Goal: Task Accomplishment & Management: Complete application form

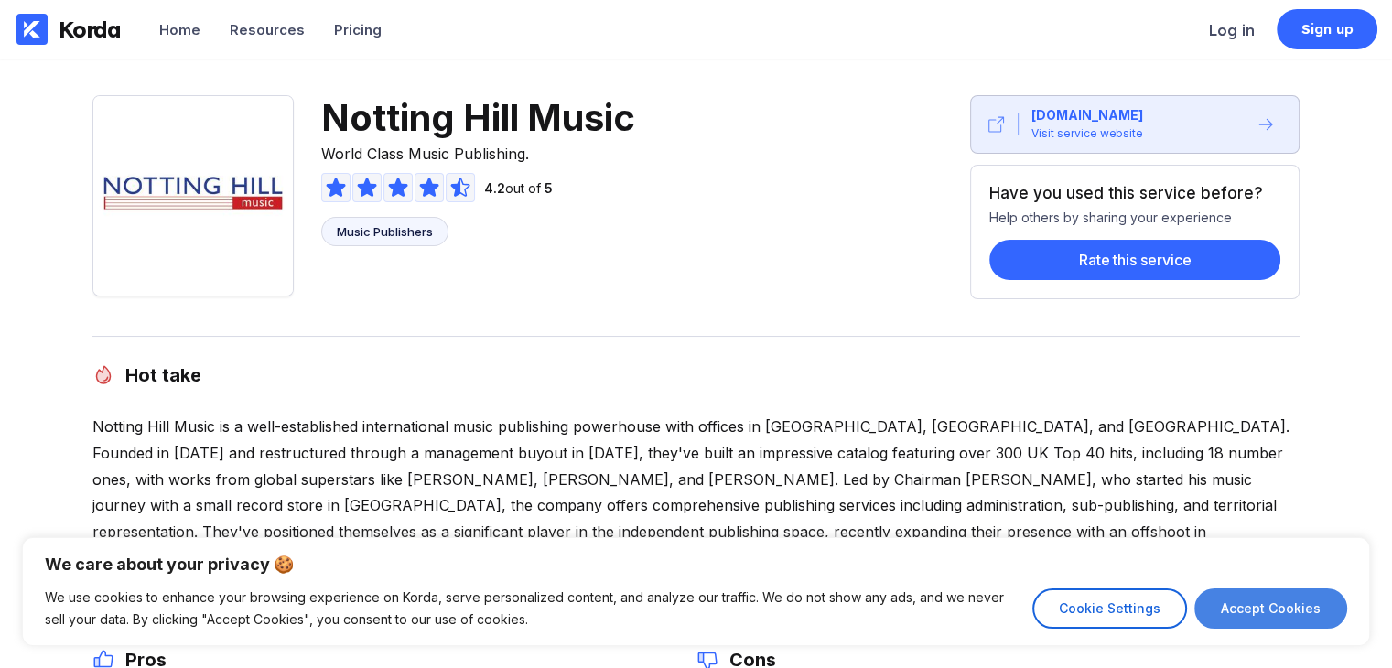
click at [1308, 593] on button "Accept Cookies" at bounding box center [1270, 608] width 153 height 40
checkbox input "true"
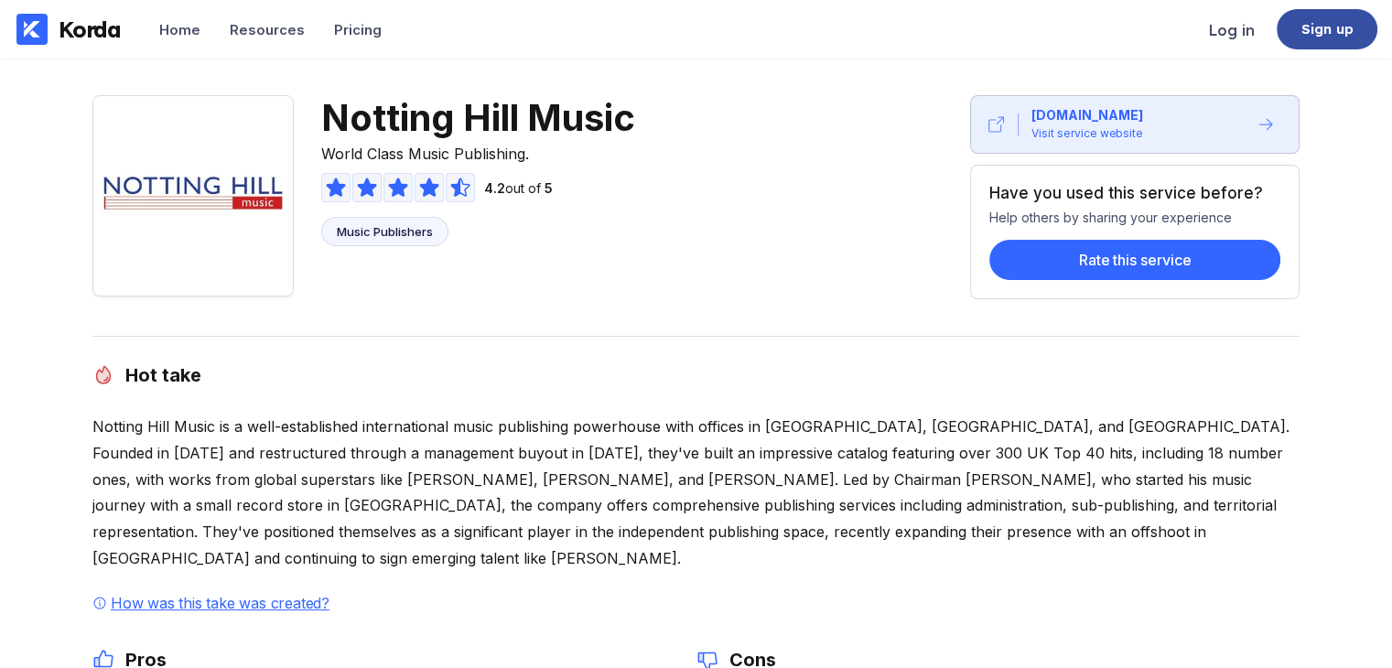
click at [1310, 36] on div "Sign up" at bounding box center [1327, 29] width 52 height 18
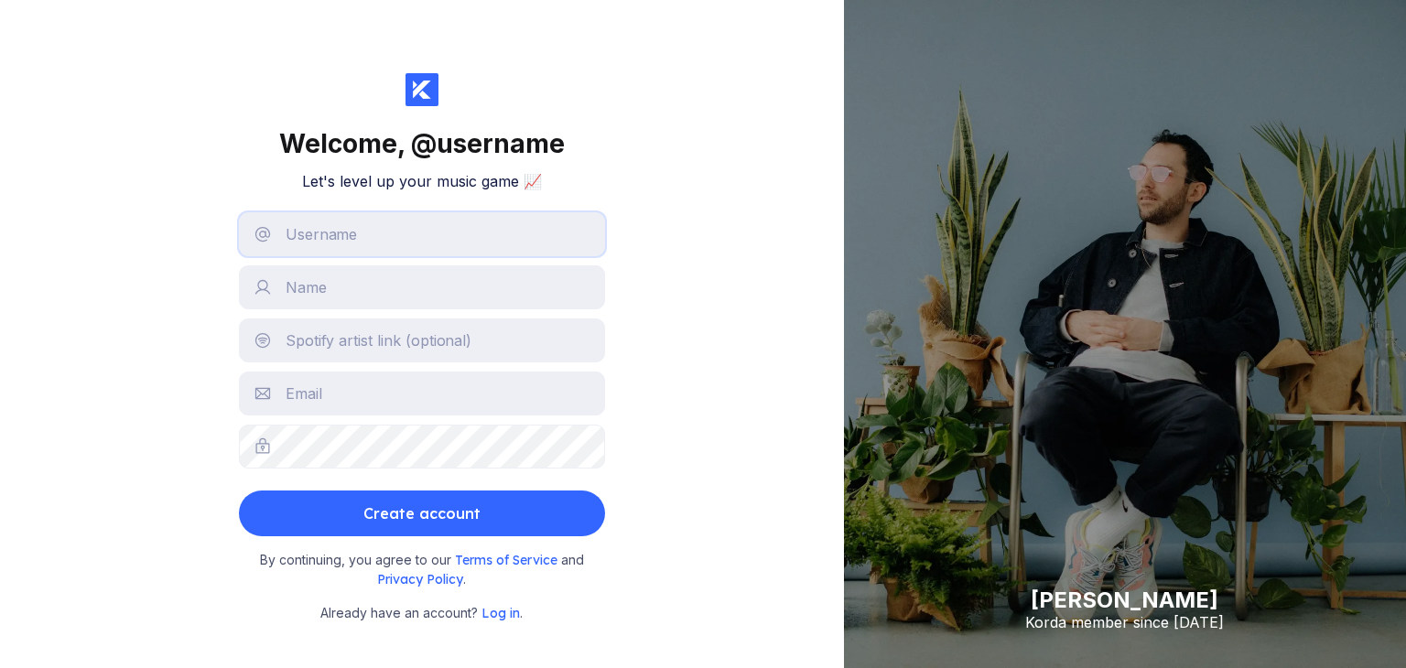
click at [344, 247] on input "text" at bounding box center [422, 234] width 366 height 44
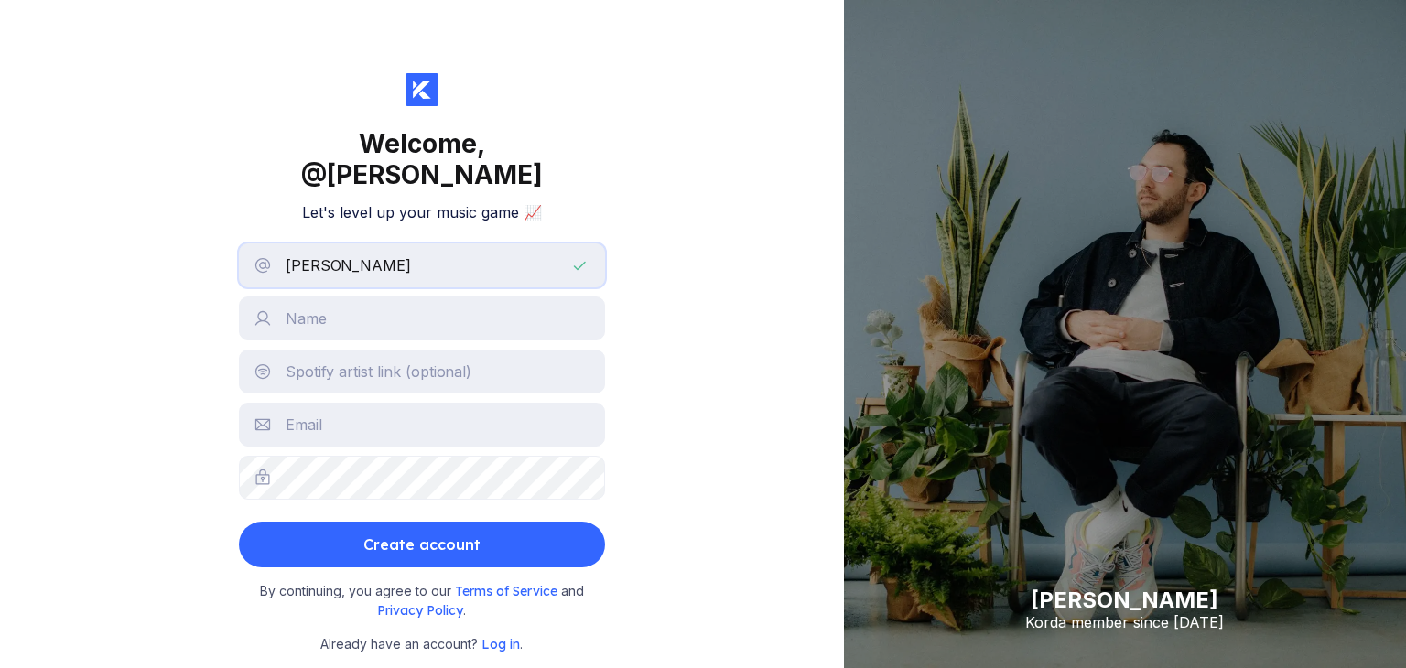
type input "[PERSON_NAME]"
click at [637, 126] on div "Welcome, @ [PERSON_NAME] Let's level up your music game 📈 [PERSON_NAME] Create …" at bounding box center [422, 334] width 844 height 668
click at [359, 296] on input "text" at bounding box center [422, 318] width 366 height 44
type input "[PERSON_NAME]"
click at [359, 350] on input "text" at bounding box center [422, 372] width 366 height 44
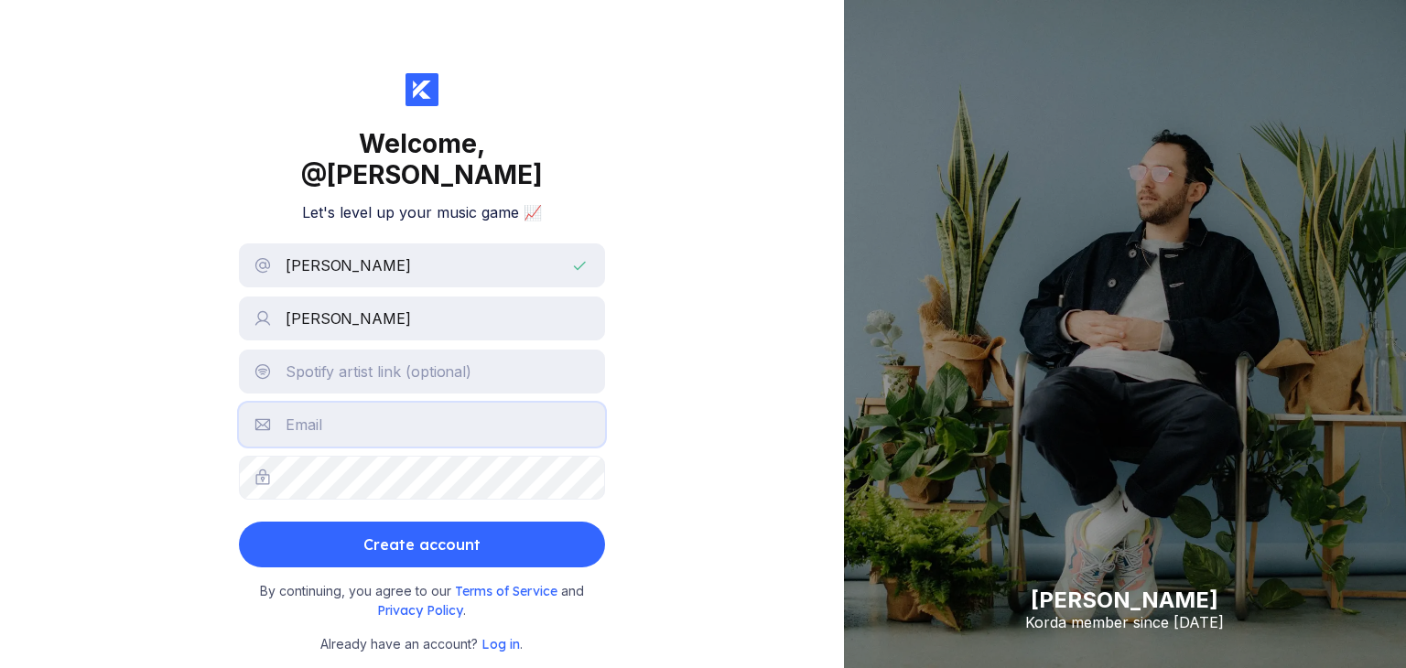
click at [329, 403] on input "text" at bounding box center [422, 425] width 366 height 44
type input "[EMAIL_ADDRESS][DOMAIN_NAME]"
drag, startPoint x: 442, startPoint y: 501, endPoint x: 441, endPoint y: 513, distance: 11.9
click at [442, 526] on div "Create account" at bounding box center [421, 544] width 117 height 37
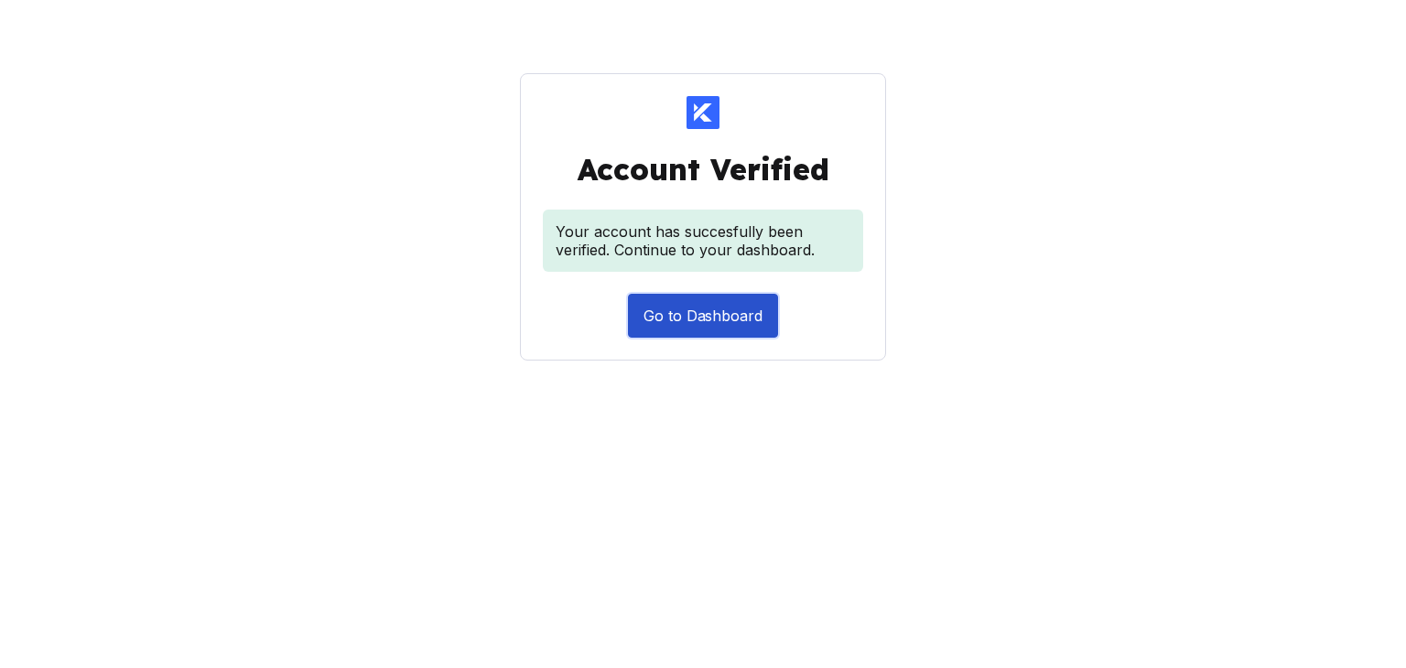
click at [711, 316] on button "Go to Dashboard" at bounding box center [703, 316] width 150 height 44
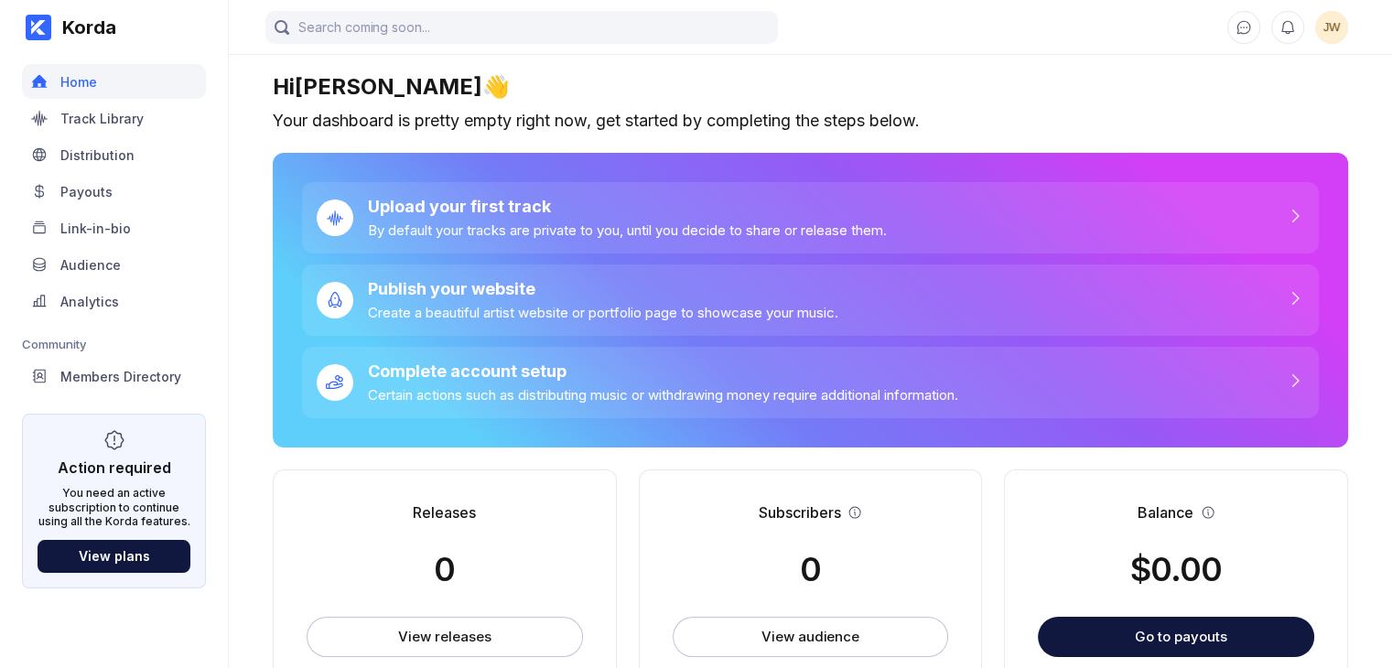
click at [79, 31] on div "Korda" at bounding box center [83, 27] width 65 height 22
click at [97, 27] on div "Korda" at bounding box center [83, 27] width 65 height 22
click at [400, 28] on input "search" at bounding box center [521, 27] width 512 height 33
type input "korda email address"
click at [499, 29] on input "korda email address" at bounding box center [521, 27] width 512 height 33
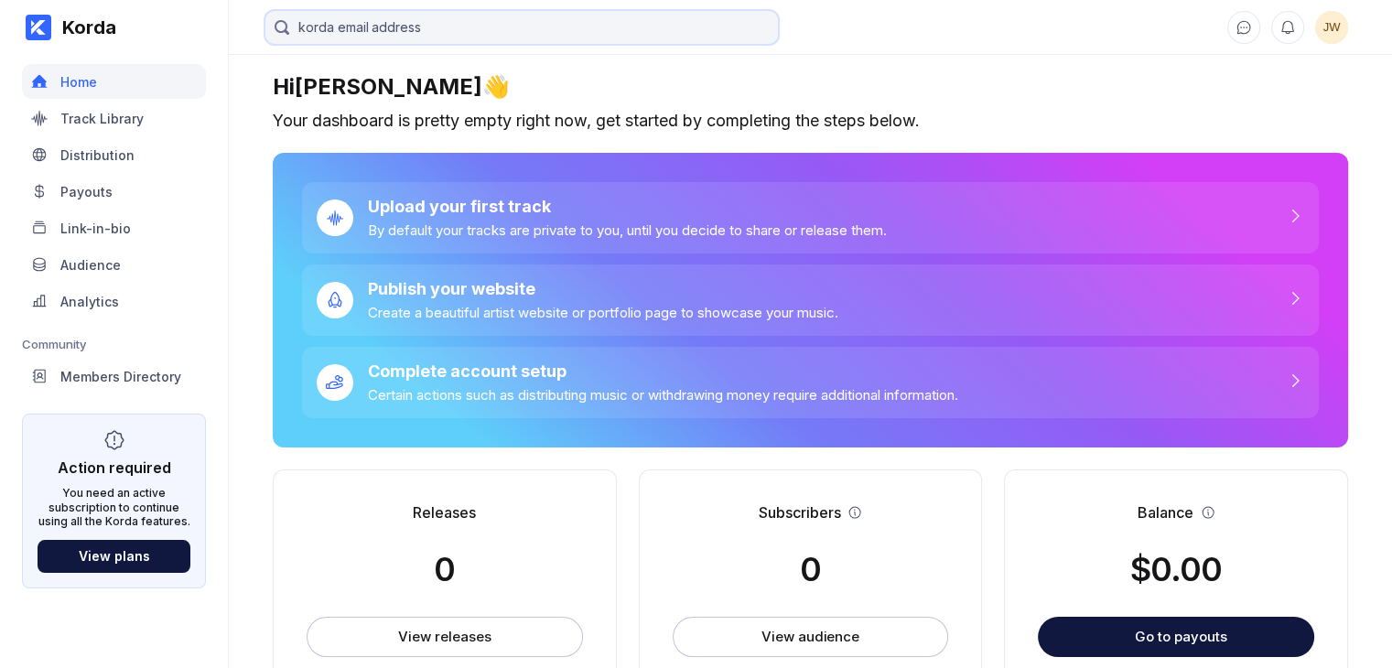
click at [512, 24] on input "korda email address" at bounding box center [521, 27] width 512 height 33
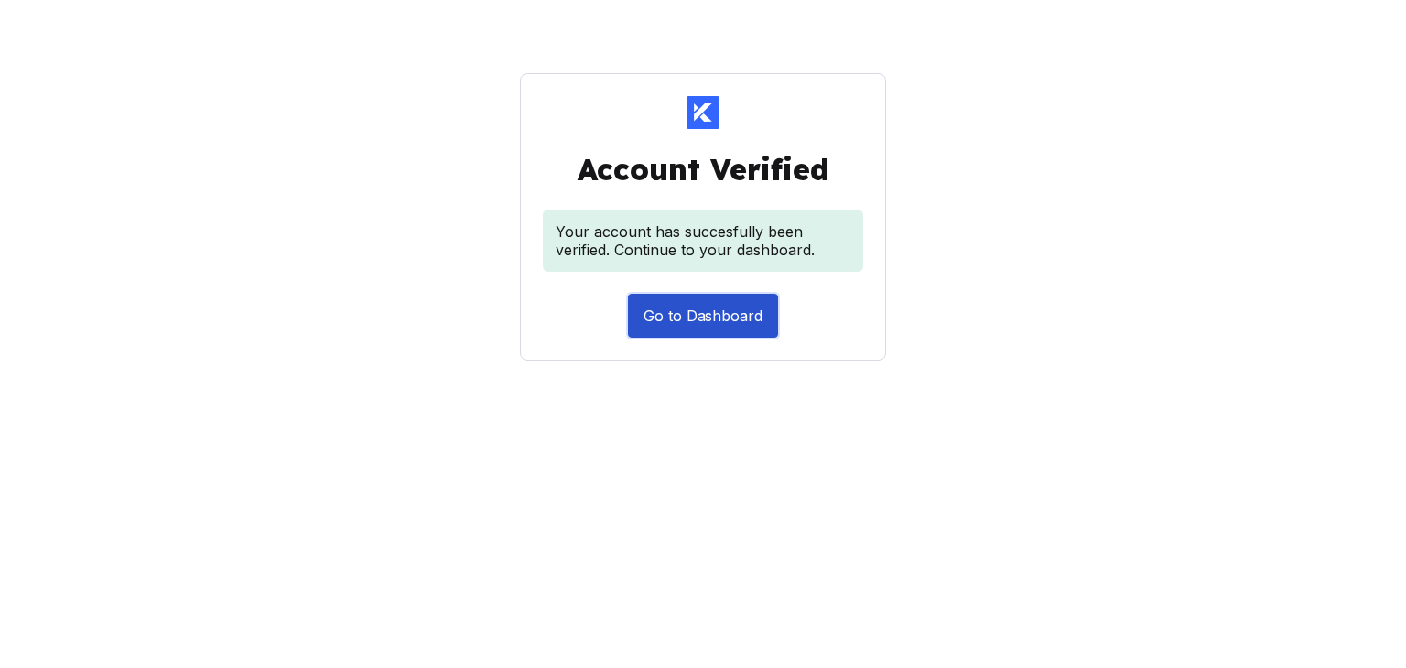
click at [717, 322] on button "Go to Dashboard" at bounding box center [703, 316] width 150 height 44
